Goal: Contribute content

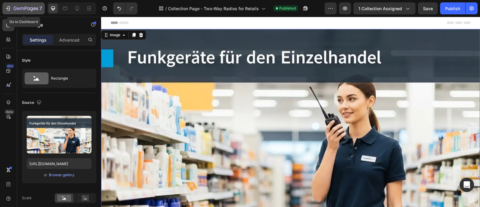
scroll to position [112, 0]
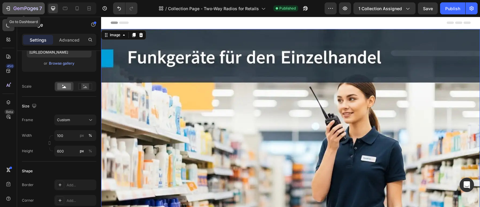
click at [9, 8] on icon "button" at bounding box center [8, 8] width 6 height 6
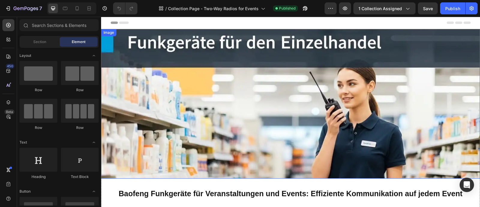
click at [219, 89] on img at bounding box center [290, 104] width 379 height 150
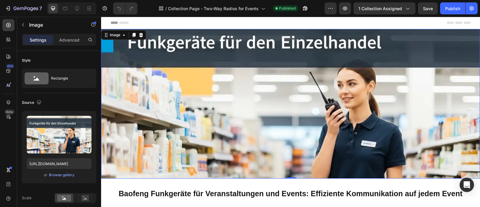
click at [215, 97] on img at bounding box center [290, 104] width 379 height 150
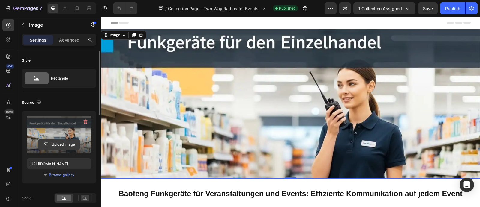
click at [57, 145] on input "file" at bounding box center [58, 145] width 41 height 10
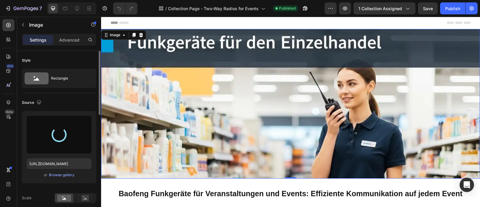
type input "https://cdn.shopify.com/s/files/1/0747/5213/1313/files/gempages_574813828554949…"
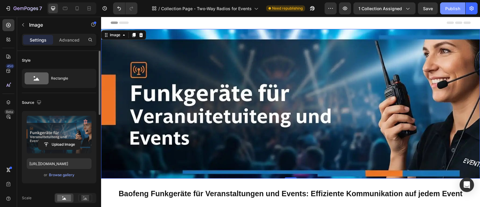
click at [445, 10] on div "Publish" at bounding box center [452, 8] width 15 height 6
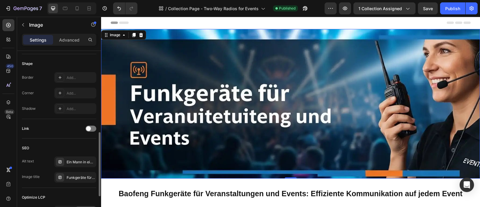
scroll to position [263, 0]
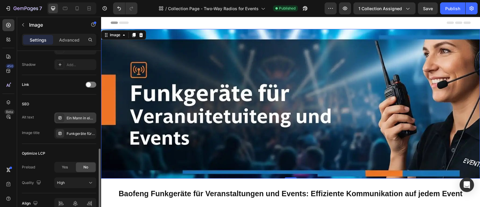
click at [86, 118] on div "Ein Mann in einer gelben Warnweste und mit einem Funkgerät in der Hand steht in…" at bounding box center [81, 118] width 28 height 5
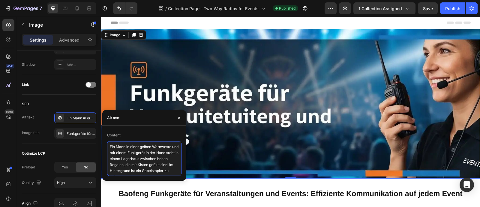
click at [132, 151] on textarea "Ein Mann in einer gelben Warnweste und mit einem Funkgerät in der Hand steht in…" at bounding box center [144, 158] width 74 height 35
paste textarea "e lächelnde Event-Mitarbeiterin mit Headset und Funkgerät vor dem unscharfen Hi…"
type textarea "Eine lächelnde Event-Mitarbeiterin mit Headset und Funkgerät vor dem unscharfen…"
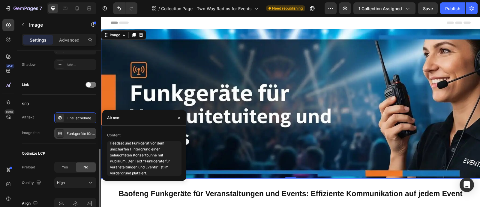
click at [74, 135] on div "Funkgeräte für Logistik und Lagerhaltung" at bounding box center [81, 133] width 28 height 5
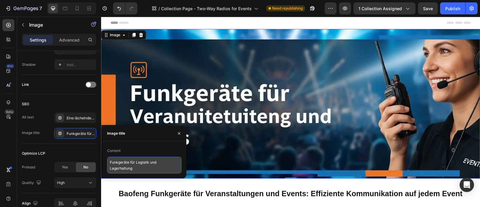
click at [131, 161] on textarea "Funkgeräte für Logistik und Lagerhaltung" at bounding box center [144, 165] width 74 height 17
paste textarea "aete-Einsatz-Eventkoordination"
type textarea "Funkgeraete-Einsatz-Eventkoordination"
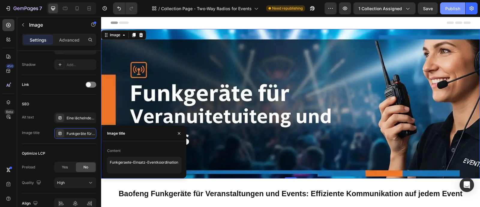
click at [450, 11] on div "Publish" at bounding box center [452, 8] width 15 height 6
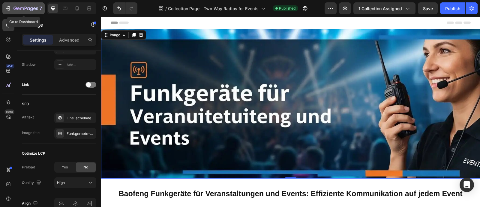
click at [8, 9] on icon "button" at bounding box center [8, 8] width 6 height 6
